Goal: Information Seeking & Learning: Learn about a topic

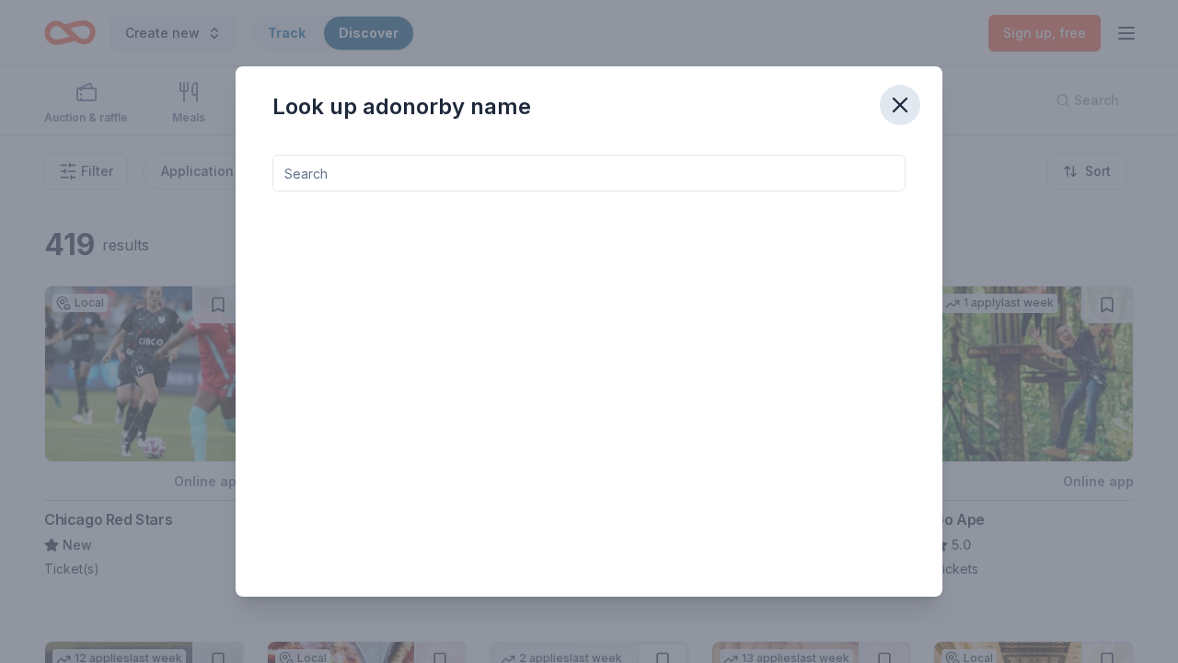
click at [902, 108] on icon "button" at bounding box center [900, 104] width 13 height 13
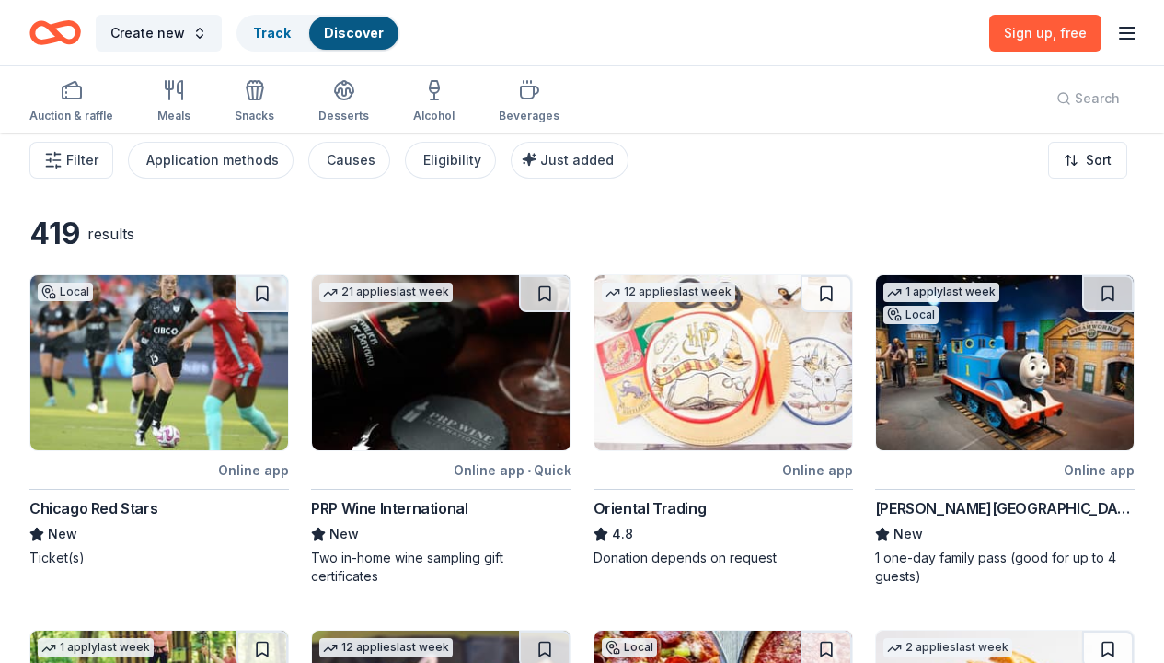
scroll to position [15, 0]
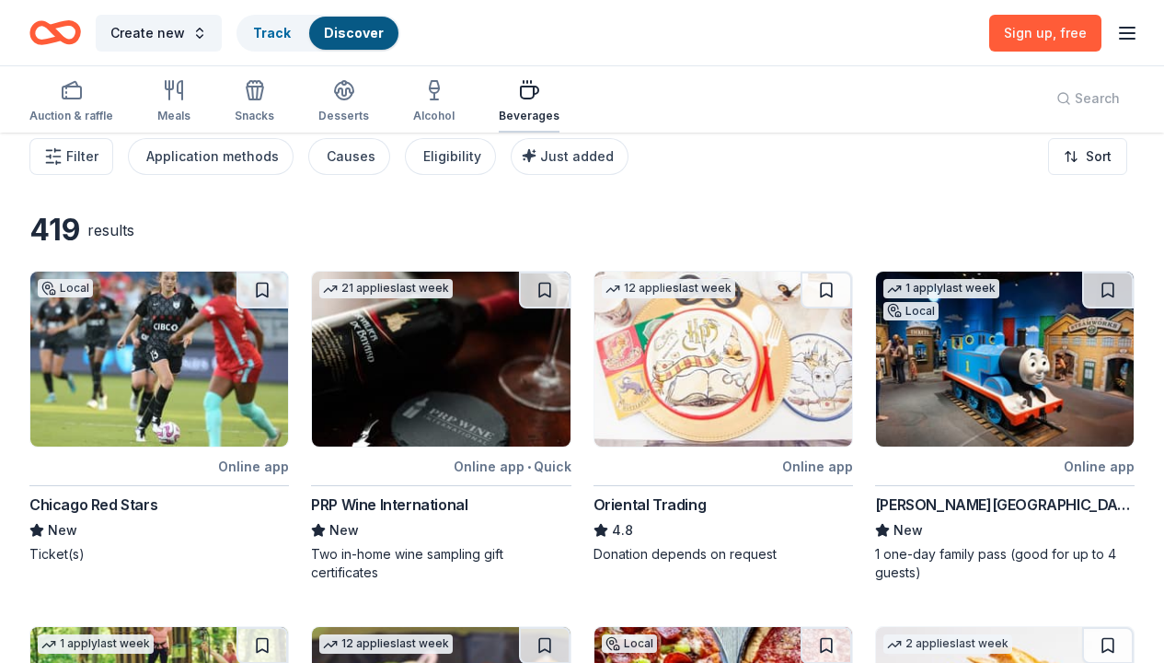
click at [522, 94] on icon "button" at bounding box center [529, 90] width 22 height 22
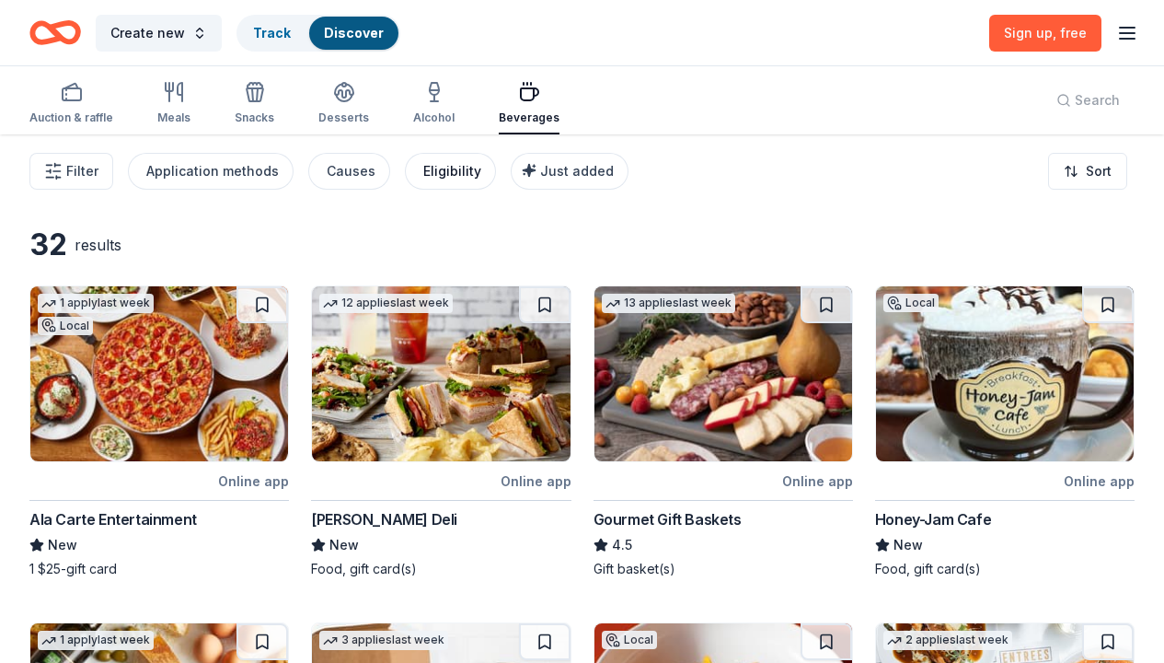
click at [452, 174] on div "Eligibility" at bounding box center [452, 171] width 58 height 22
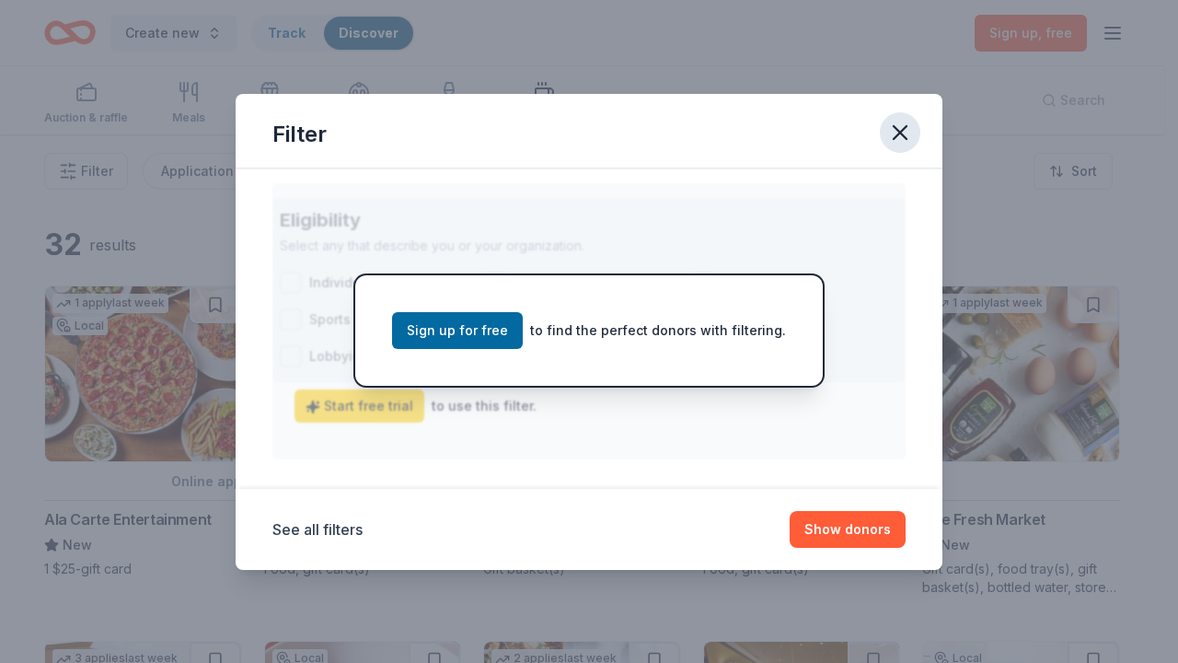
click at [906, 133] on icon "button" at bounding box center [900, 133] width 26 height 26
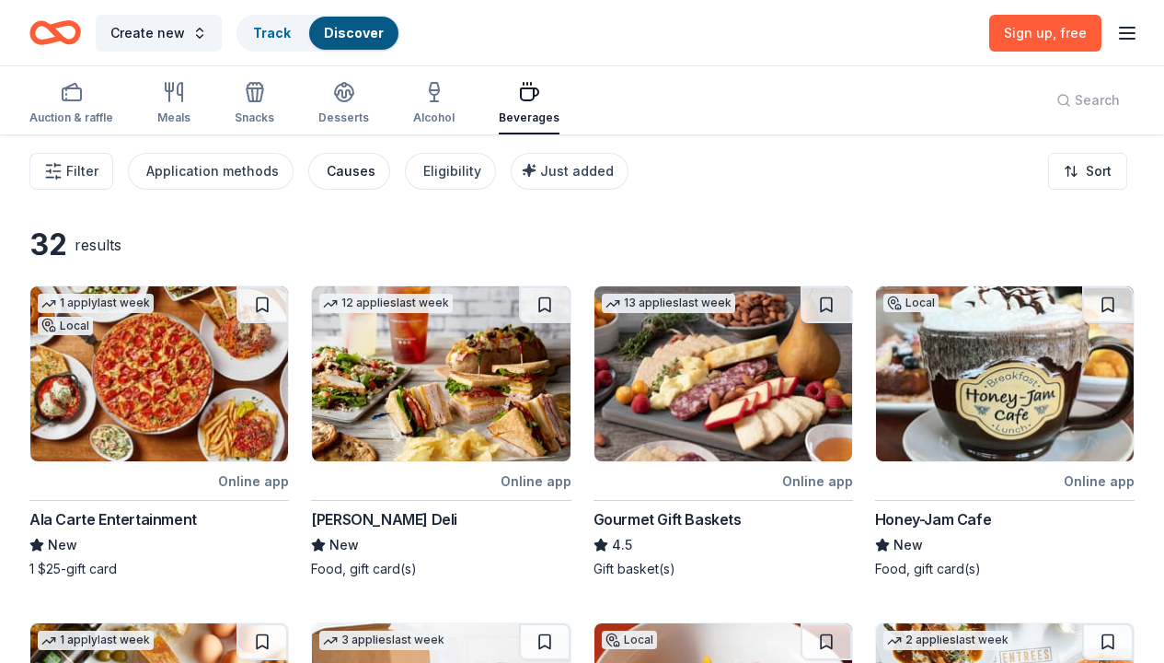
click at [340, 169] on div "Causes" at bounding box center [351, 171] width 49 height 22
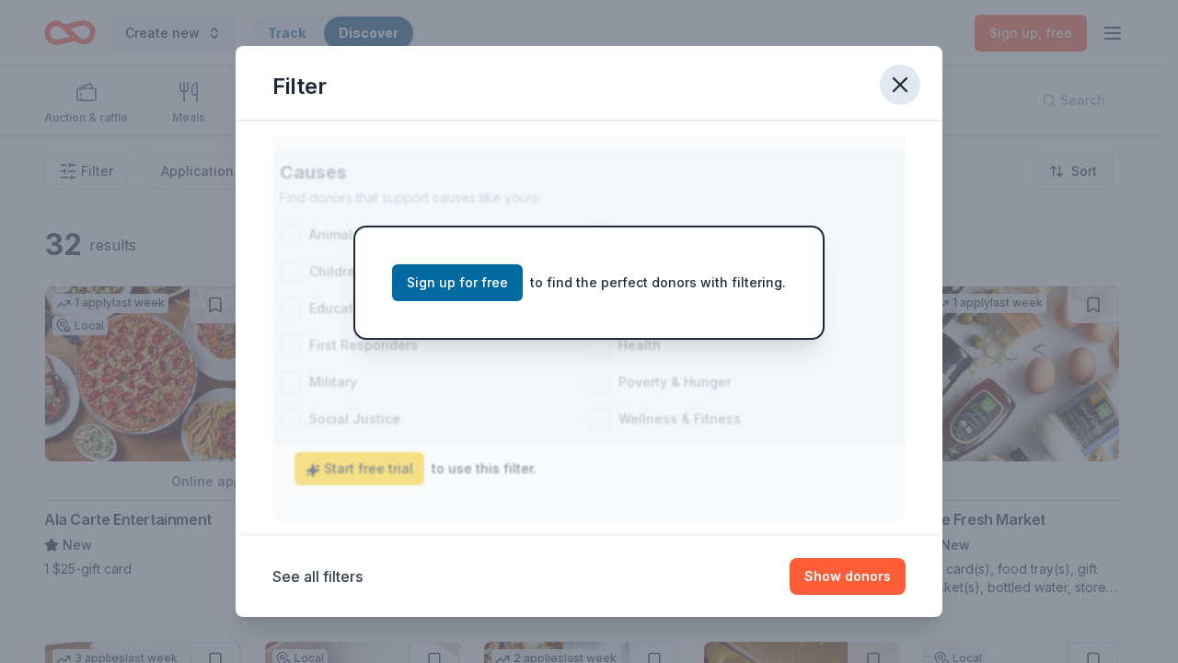
click at [904, 84] on icon "button" at bounding box center [900, 85] width 26 height 26
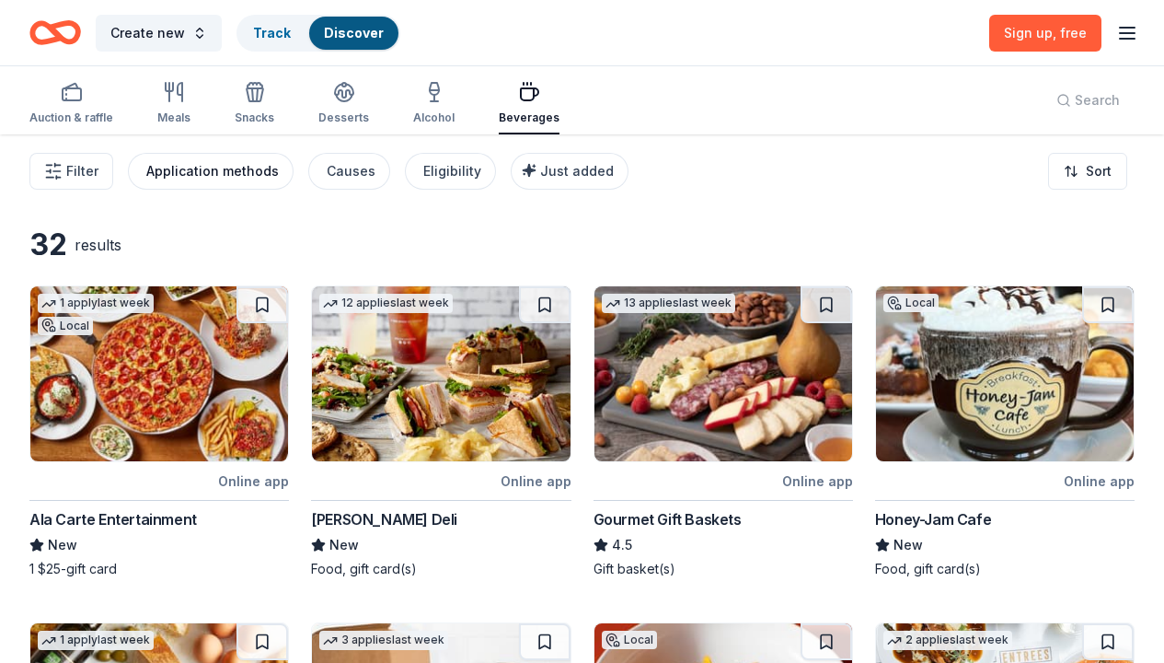
click at [227, 165] on div "Application methods" at bounding box center [212, 171] width 133 height 22
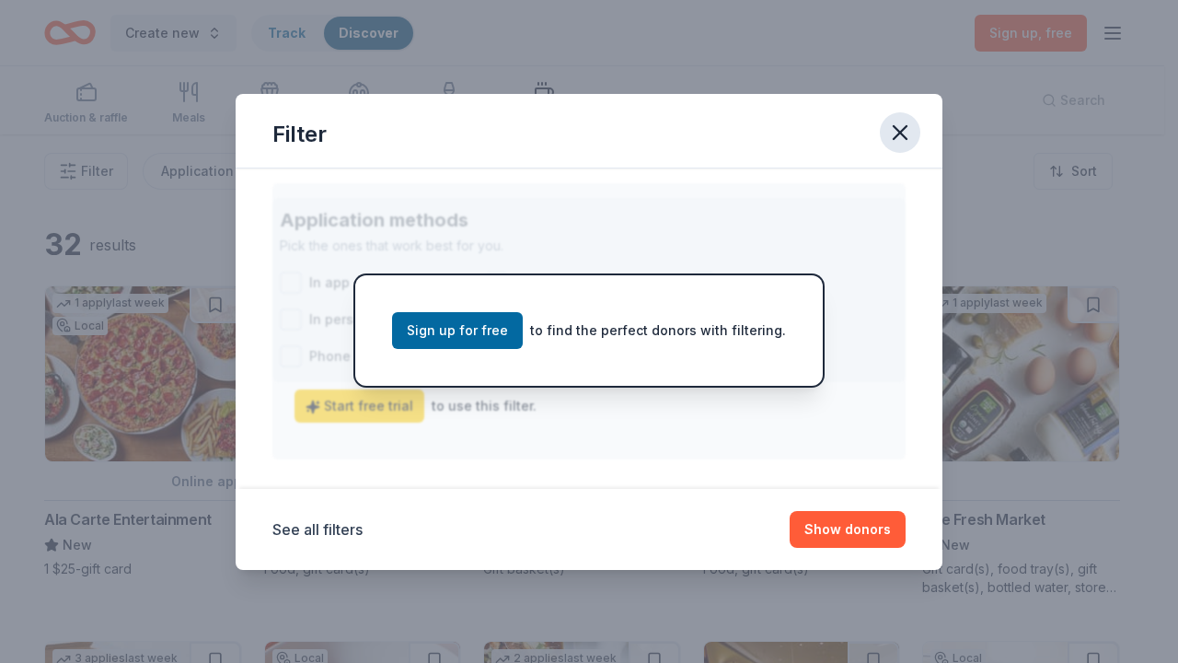
click at [902, 125] on icon "button" at bounding box center [900, 133] width 26 height 26
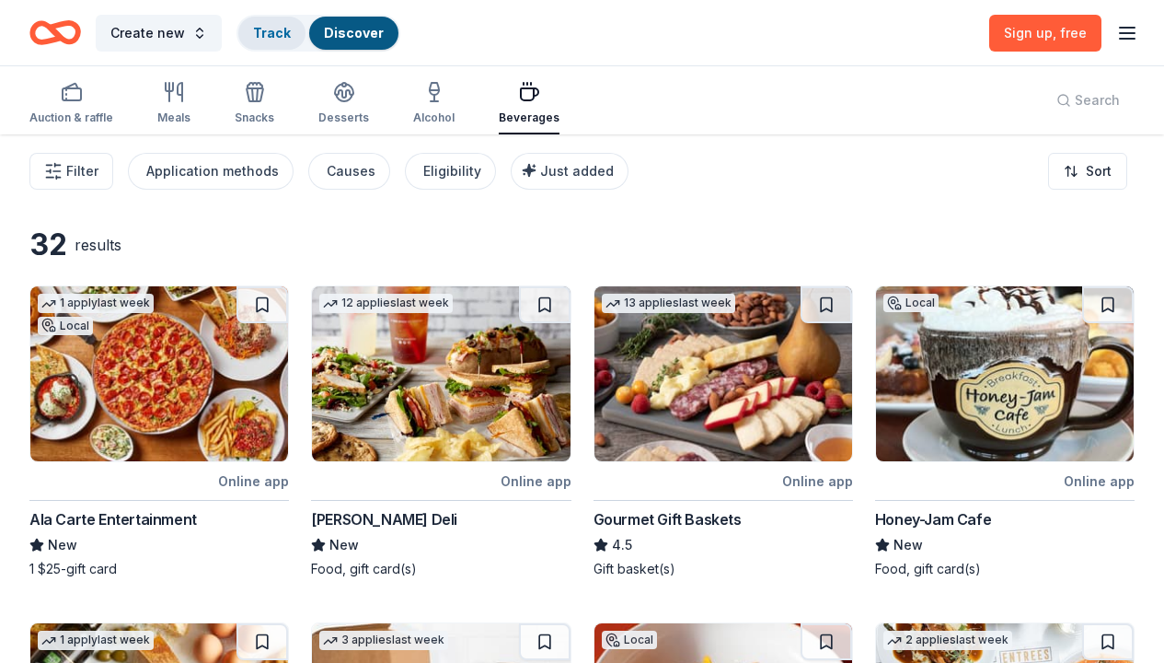
click at [276, 33] on link "Track" at bounding box center [272, 33] width 38 height 16
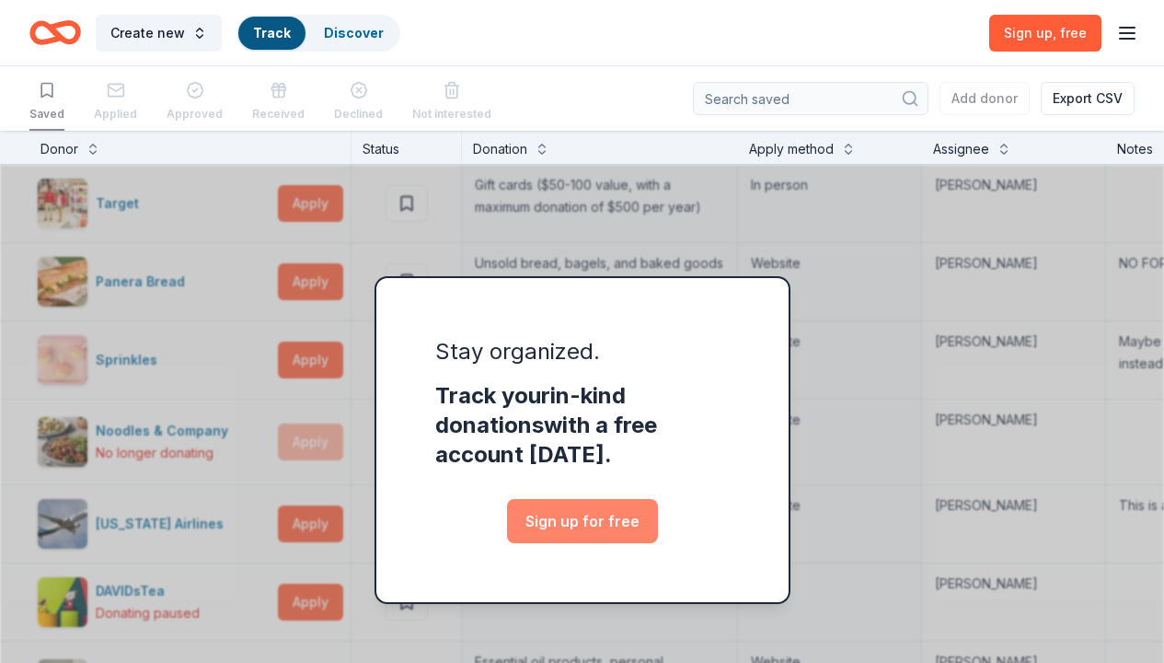
click at [609, 519] on link "Sign up for free" at bounding box center [582, 521] width 151 height 44
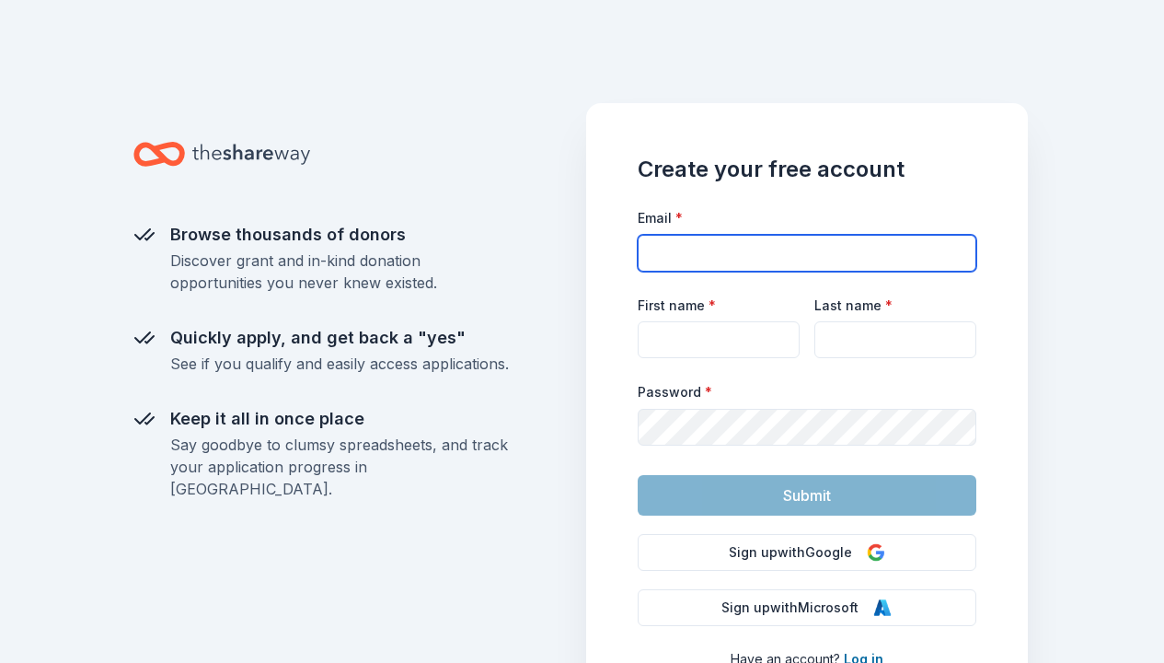
click at [692, 247] on input "Email *" at bounding box center [807, 253] width 339 height 37
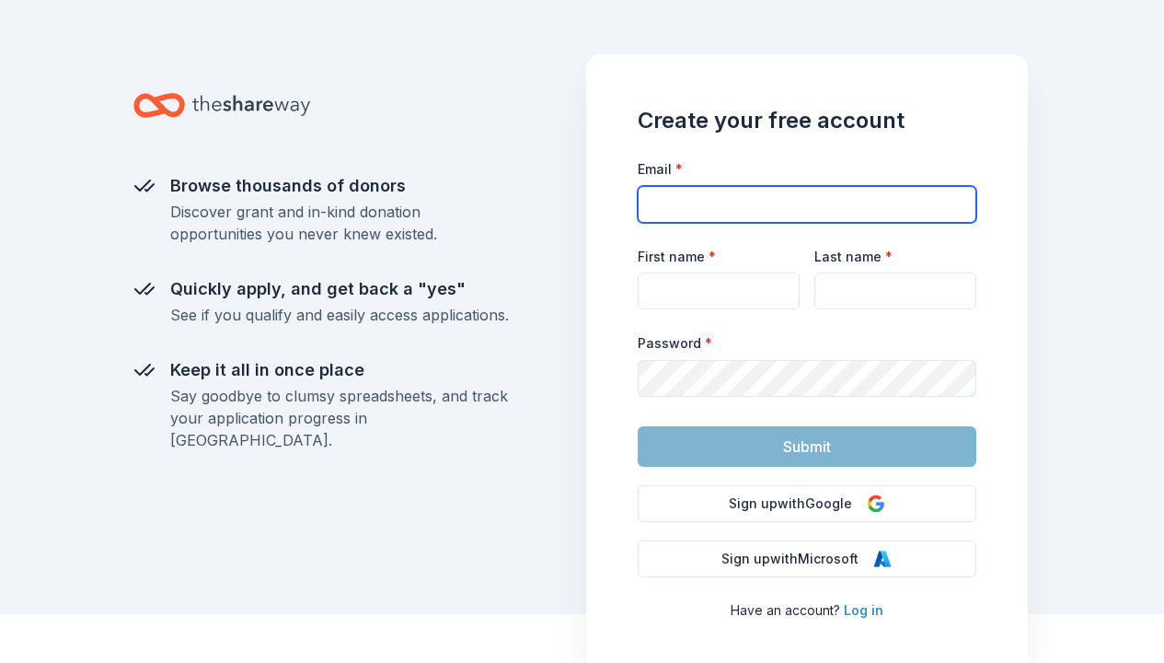
scroll to position [123, 0]
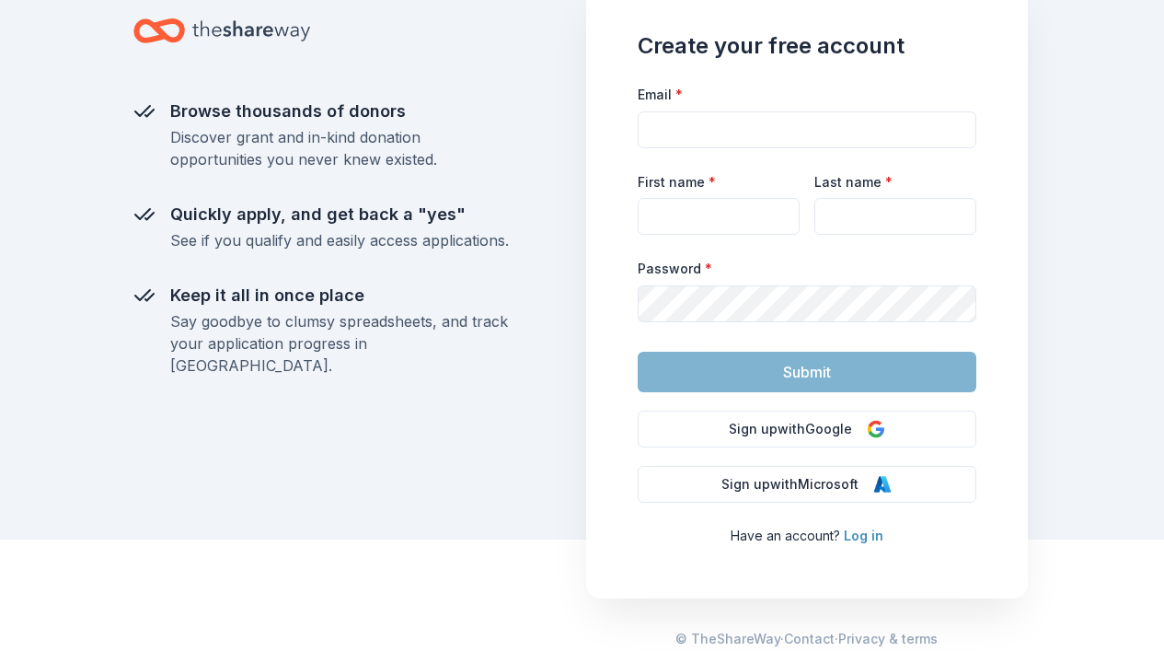
click at [872, 536] on link "Log in" at bounding box center [864, 535] width 40 height 16
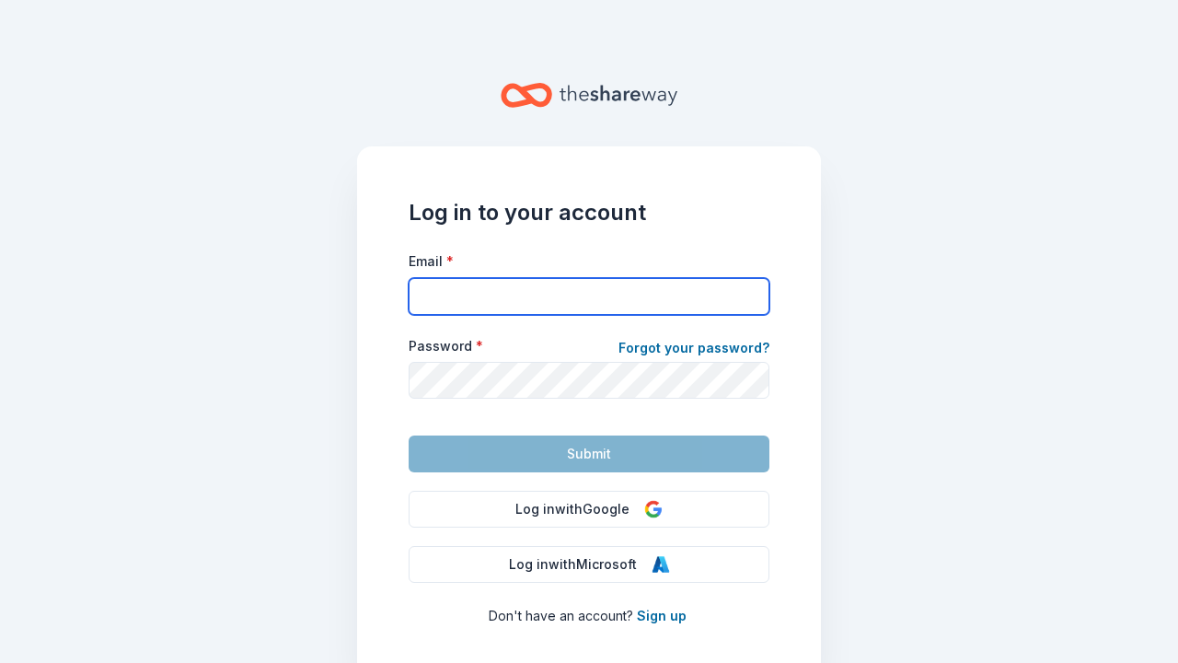
type input "info.togetherwerocklife@gmail.com"
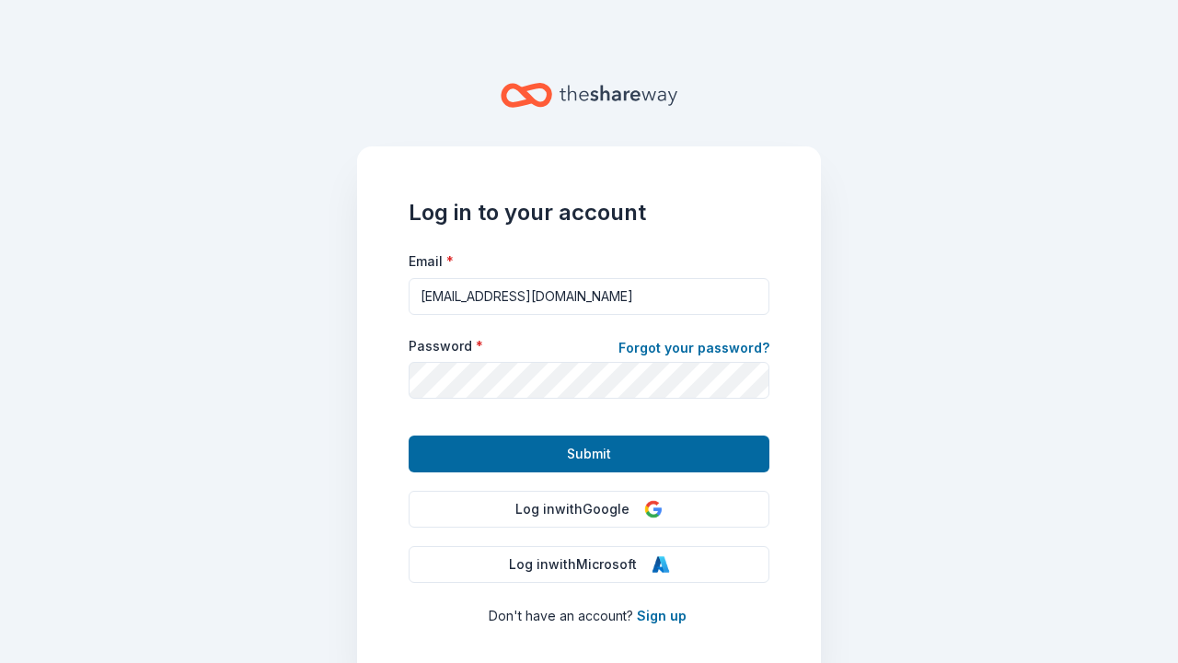
drag, startPoint x: 617, startPoint y: 453, endPoint x: 630, endPoint y: 446, distance: 14.4
click at [617, 452] on button "Submit" at bounding box center [589, 453] width 361 height 37
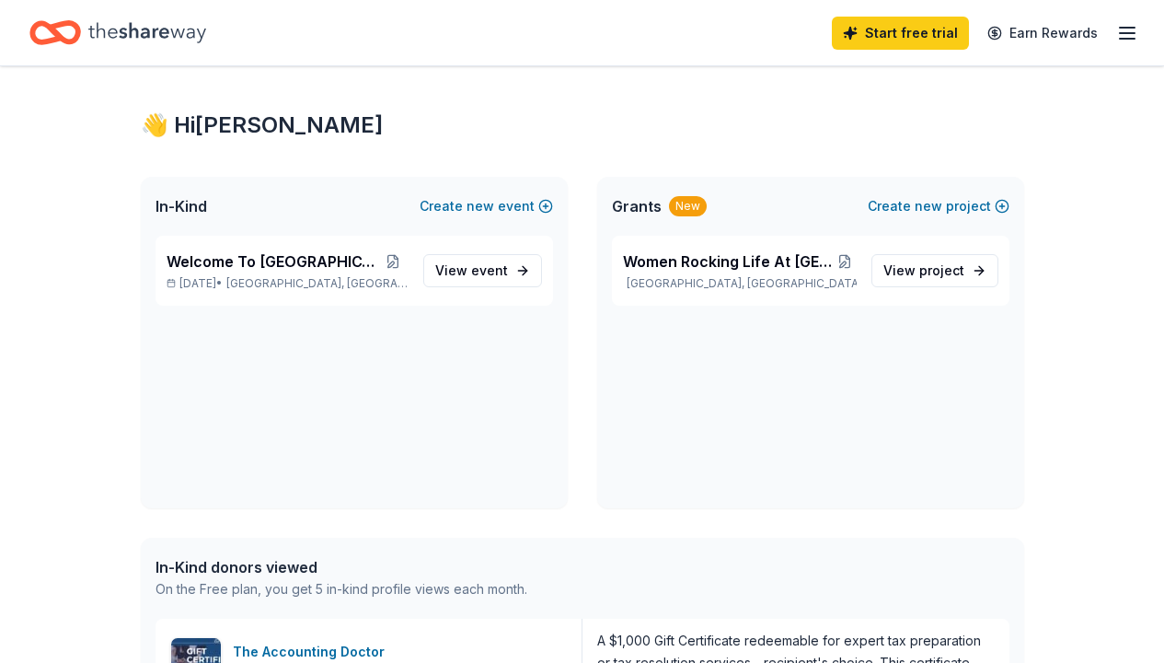
scroll to position [18, 0]
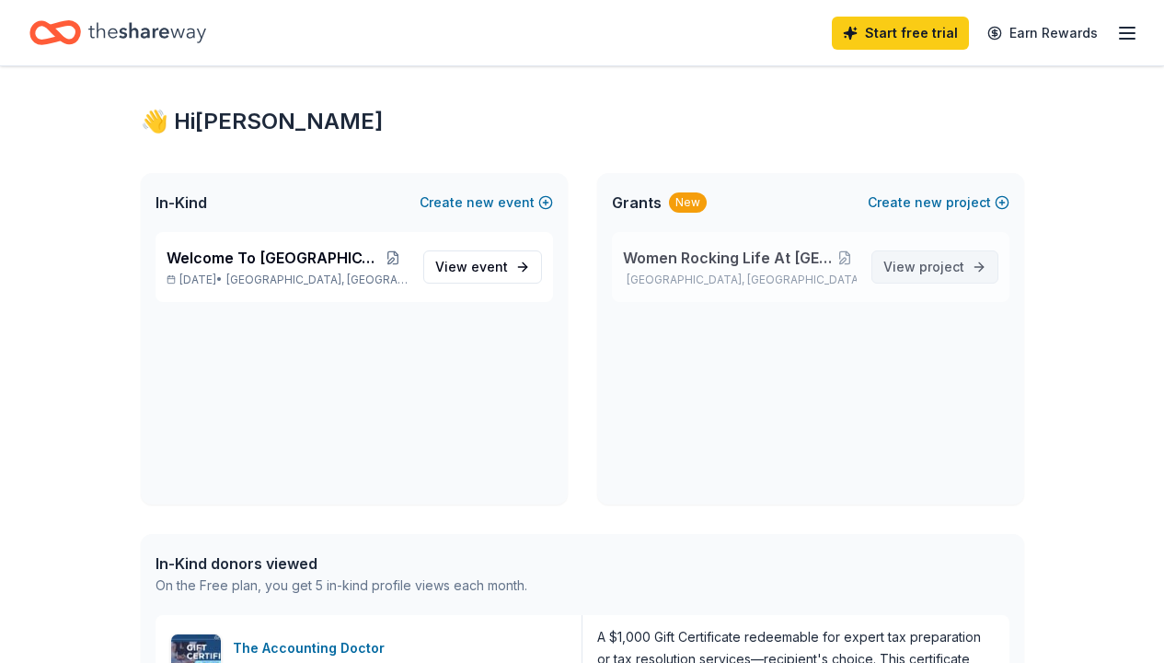
click at [916, 268] on span "View project" at bounding box center [924, 267] width 81 height 22
